Goal: Find specific page/section: Find specific page/section

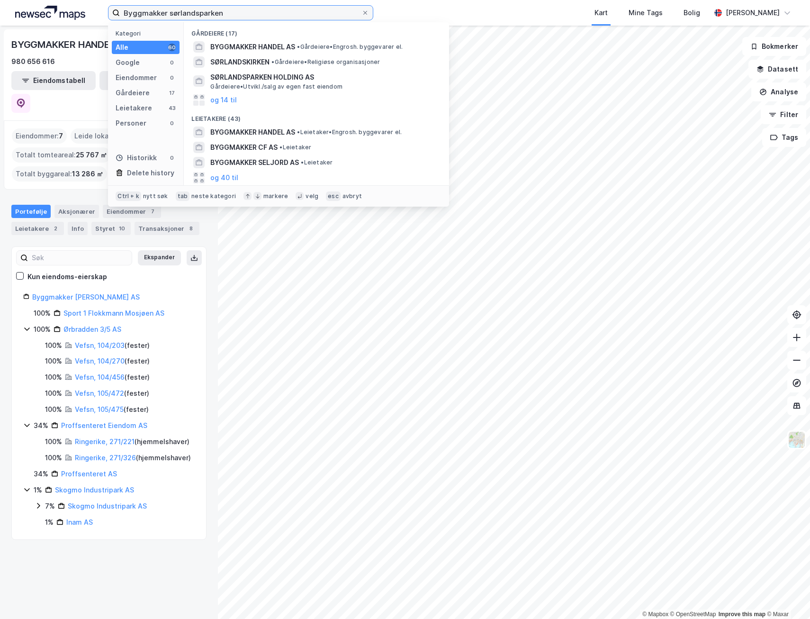
drag, startPoint x: 227, startPoint y: 13, endPoint x: 10, endPoint y: 16, distance: 217.4
click at [10, 16] on div "Byggmakker sørlandsparken Kategori Alle 60 Google 0 Eiendommer 0 Gårdeiere 17 L…" at bounding box center [405, 13] width 810 height 26
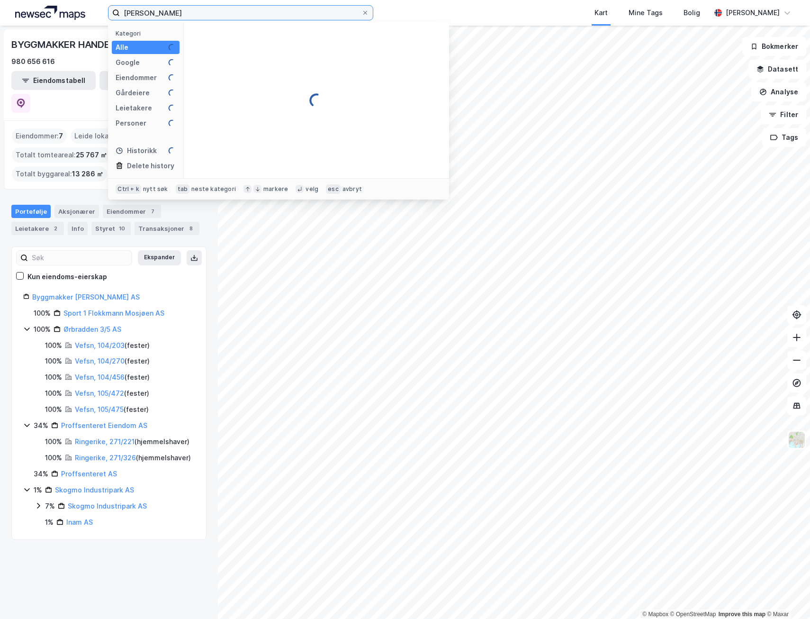
type input "[PERSON_NAME]"
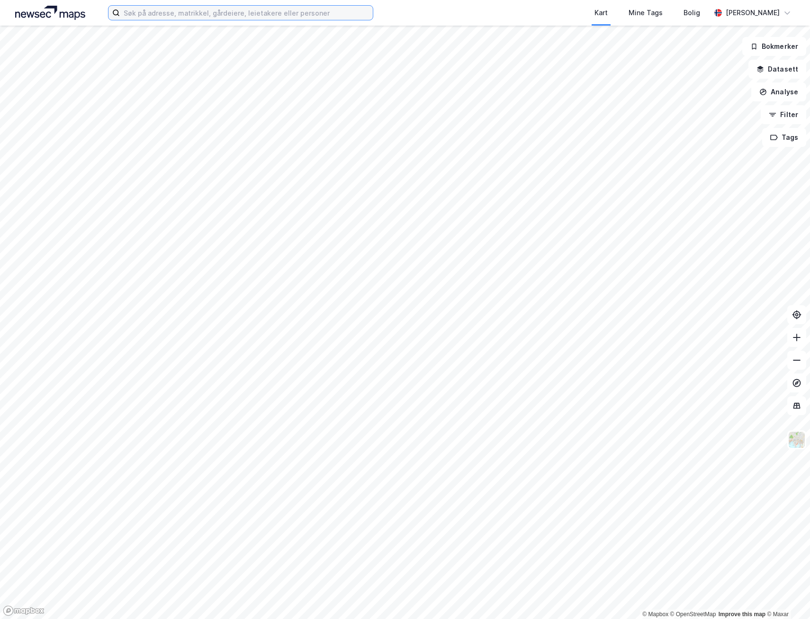
click at [170, 14] on input at bounding box center [246, 13] width 253 height 14
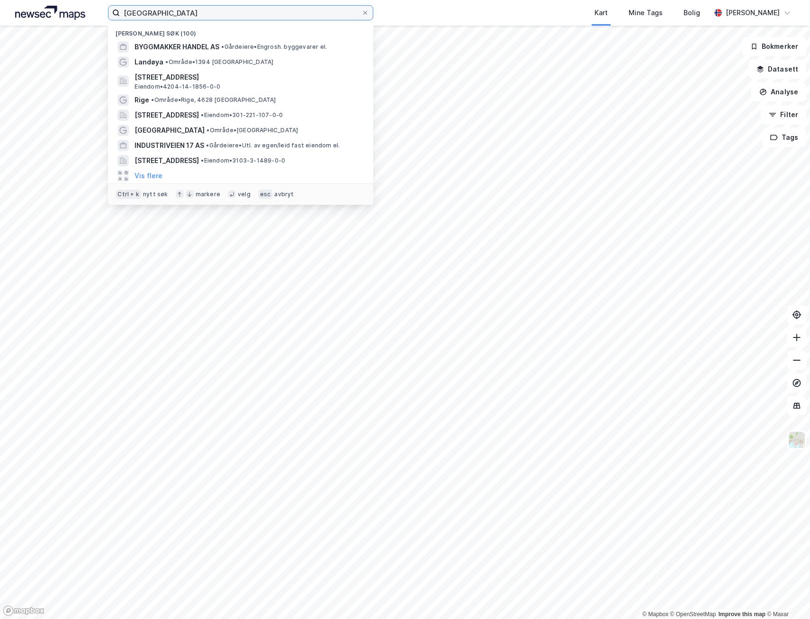
type input "[GEOGRAPHIC_DATA]"
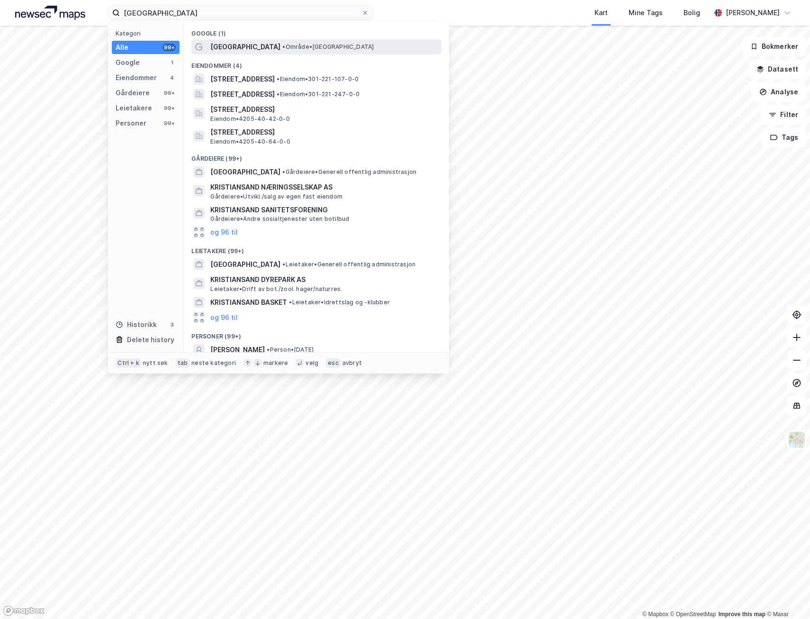
click at [233, 39] on div "Kristiansand • Område • Kristiansand" at bounding box center [316, 46] width 250 height 15
